Goal: Information Seeking & Learning: Find specific fact

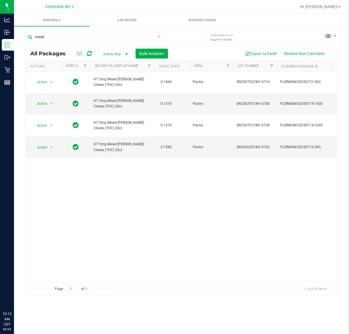
click at [0, 12] on html "Analytics Inbound Inventory Outbound Retail Reports 10:12 AM CDT [DATE] 08/28 C…" at bounding box center [174, 167] width 349 height 334
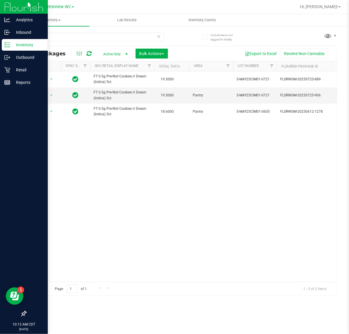
type input "cim"
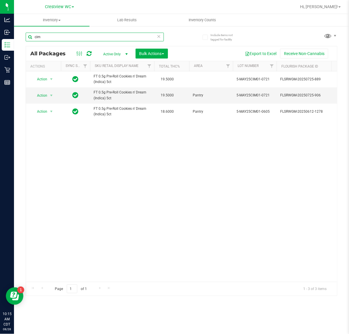
drag, startPoint x: 61, startPoint y: 38, endPoint x: -43, endPoint y: 40, distance: 104.6
click at [0, 40] on html "Analytics Inbound Inventory Outbound Retail Reports 10:15 AM CDT [DATE] 08/28 C…" at bounding box center [174, 167] width 349 height 334
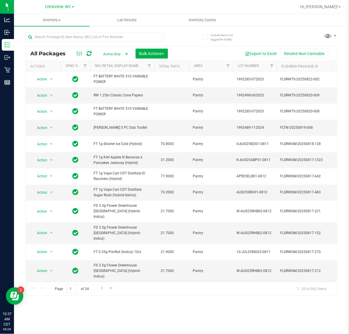
click at [124, 44] on div at bounding box center [95, 39] width 138 height 13
click at [123, 44] on div at bounding box center [95, 39] width 138 height 13
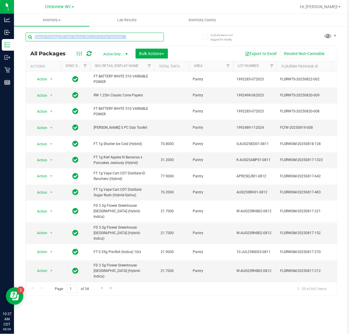
click at [123, 40] on input "text" at bounding box center [95, 37] width 138 height 9
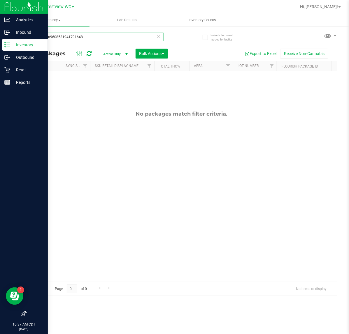
type input "hash coin9608531941791648"
click at [155, 37] on input "hash coin9608531941791648" at bounding box center [95, 37] width 138 height 9
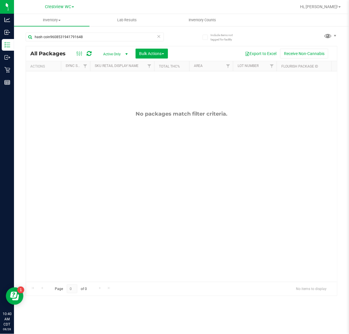
click at [158, 37] on icon at bounding box center [159, 36] width 4 height 7
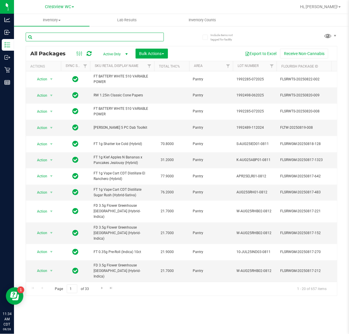
click at [91, 33] on input "text" at bounding box center [95, 37] width 138 height 9
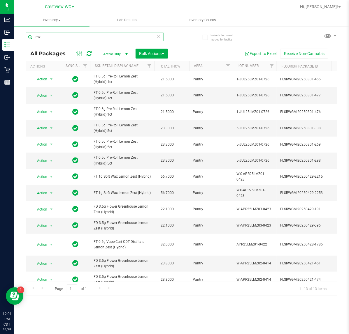
click at [0, 12] on html "Analytics Inbound Inventory Outbound Retail Reports 12:01 PM CDT [DATE] 08/28 C…" at bounding box center [174, 167] width 349 height 334
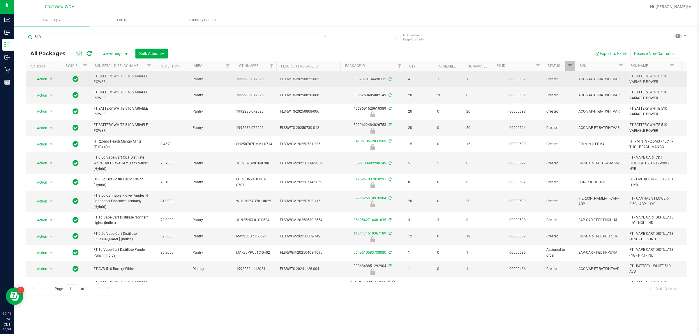
drag, startPoint x: 111, startPoint y: 83, endPoint x: 83, endPoint y: 80, distance: 28.2
click at [83, 80] on tr "Action Action Adjust qty Create package Edit attributes Global inventory Locate…" at bounding box center [617, 79] width 1182 height 16
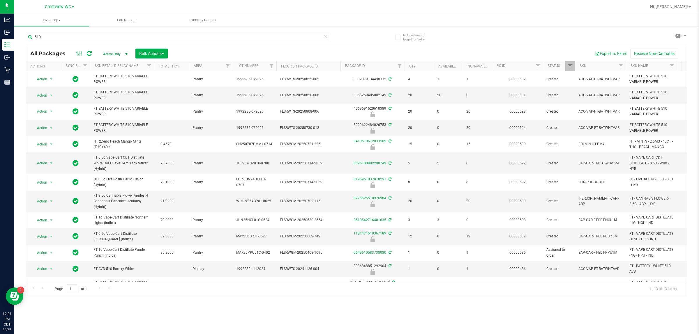
copy tr "FT BATTERY WHITE 510 VARIABLE POWER"
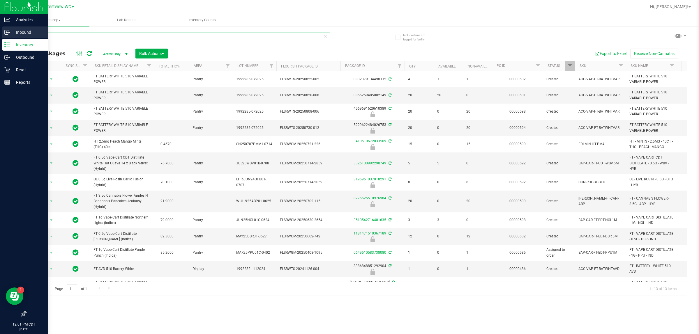
drag, startPoint x: 60, startPoint y: 38, endPoint x: 1, endPoint y: 38, distance: 58.8
click at [0, 38] on div "Analytics Inbound Inventory Outbound Retail Reports 12:01 PM CDT [DATE] 08/28 C…" at bounding box center [349, 167] width 699 height 334
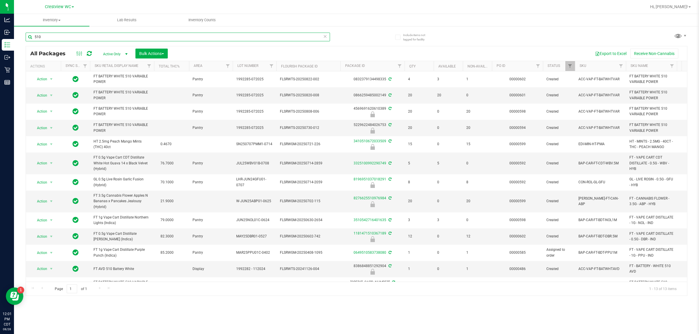
paste input "FT BATTERY WHITE 510 VARIABLE POWER"
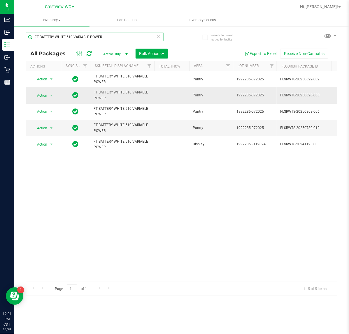
type input "FT BATTERY WHITE 510 VARIABLE POWER"
